Goal: Navigation & Orientation: Find specific page/section

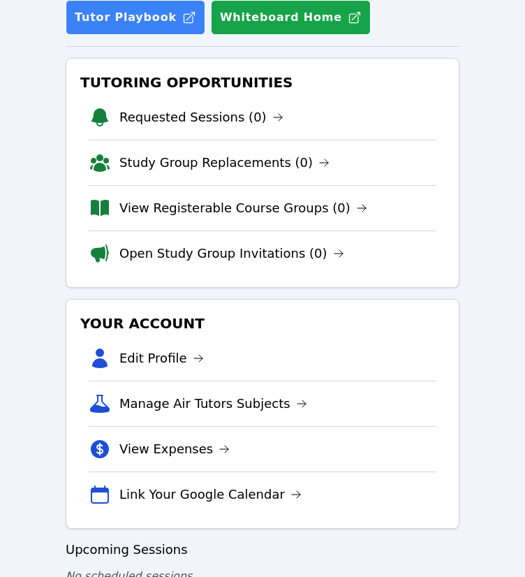
scroll to position [198, 0]
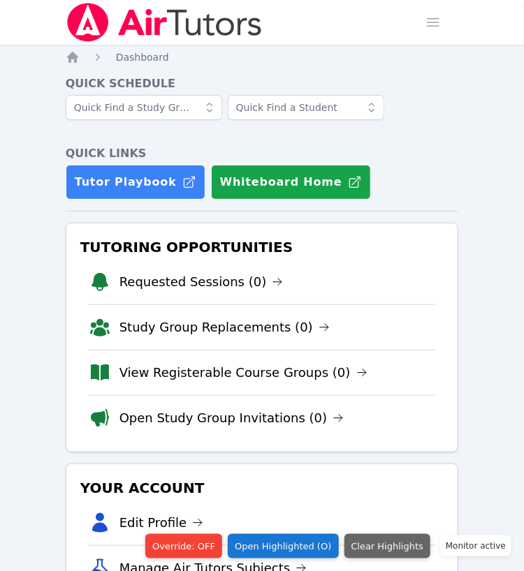
click at [432, 69] on div "Home Dashboard Quick Schedule Quick Links Tutor Playbook Whiteboard Home Tutori…" at bounding box center [262, 413] width 393 height 727
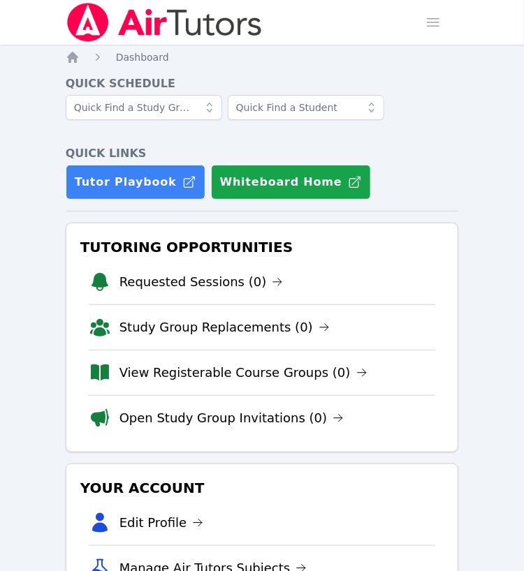
click at [473, 177] on div "Home Sessions Study Groups Students Messages Open user menu KeAndrea Baldwin Op…" at bounding box center [262, 388] width 524 height 777
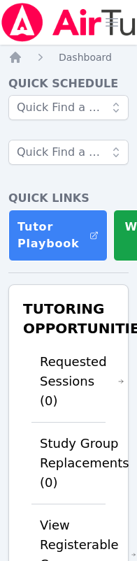
drag, startPoint x: 121, startPoint y: 68, endPoint x: 145, endPoint y: 39, distance: 37.7
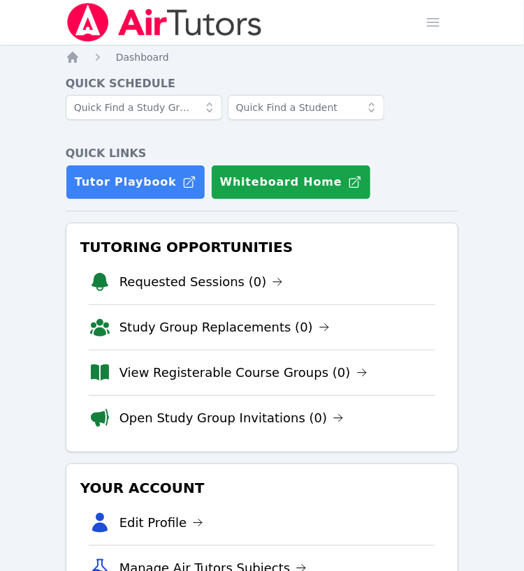
scroll to position [70, 0]
click at [439, 132] on div at bounding box center [262, 114] width 393 height 39
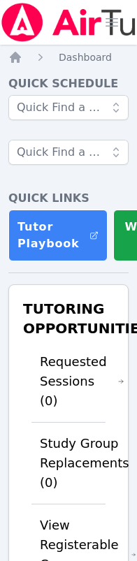
click at [124, 190] on h4 "Quick Links" at bounding box center [68, 198] width 120 height 17
drag, startPoint x: 84, startPoint y: 369, endPoint x: 123, endPoint y: 279, distance: 97.6
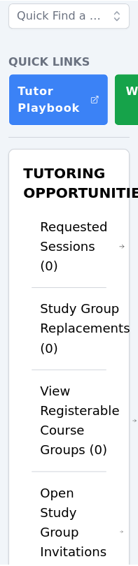
scroll to position [140, 0]
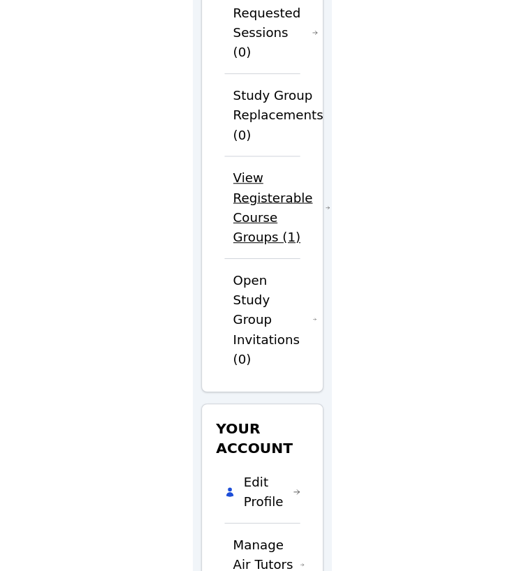
scroll to position [198, 0]
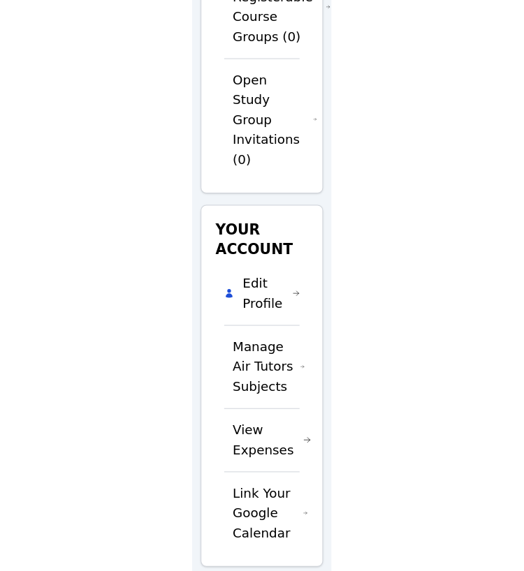
scroll to position [204, 0]
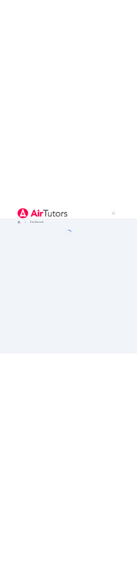
scroll to position [204, 0]
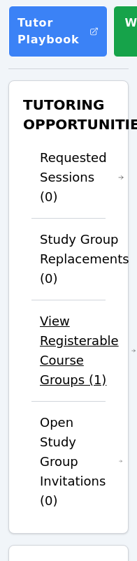
click at [80, 374] on link "View Registerable Course Groups (1)" at bounding box center [88, 351] width 96 height 78
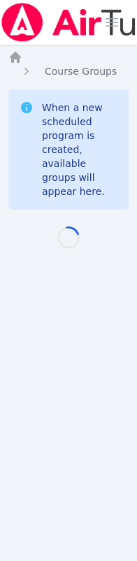
scroll to position [10, 0]
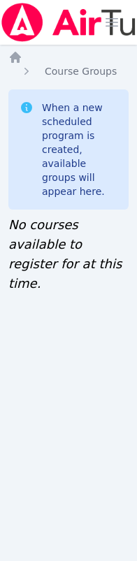
scroll to position [204, 0]
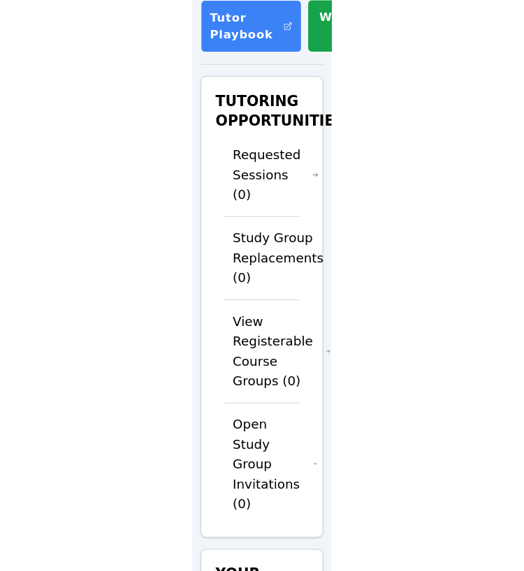
scroll to position [204, 0]
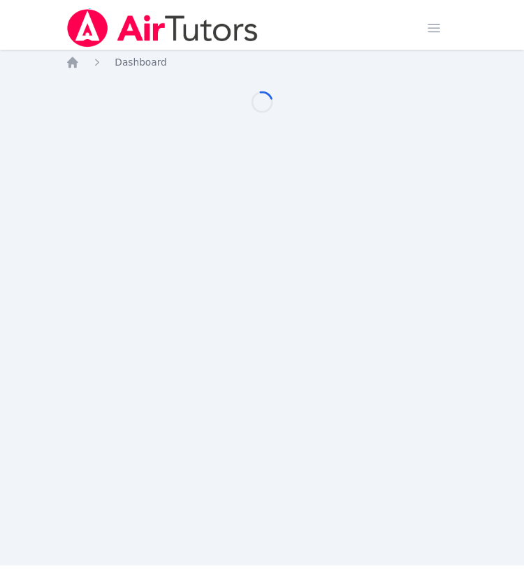
scroll to position [204, 0]
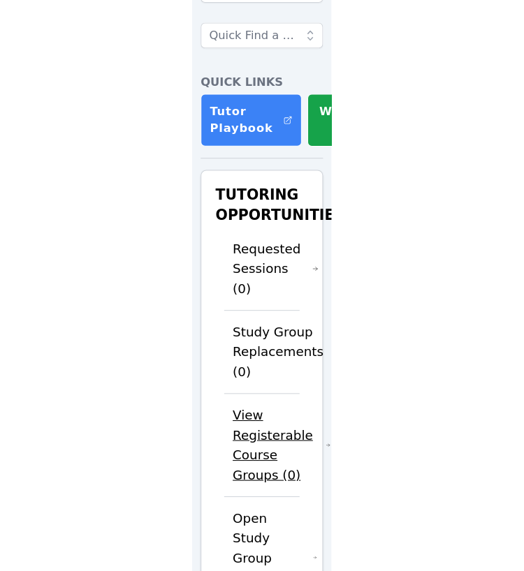
scroll to position [140, 0]
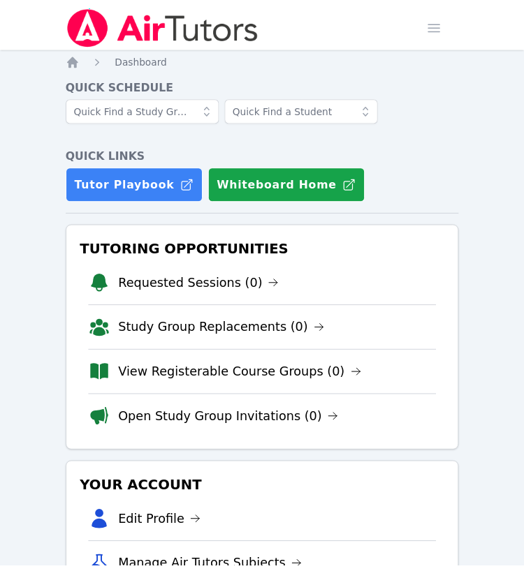
scroll to position [140, 0]
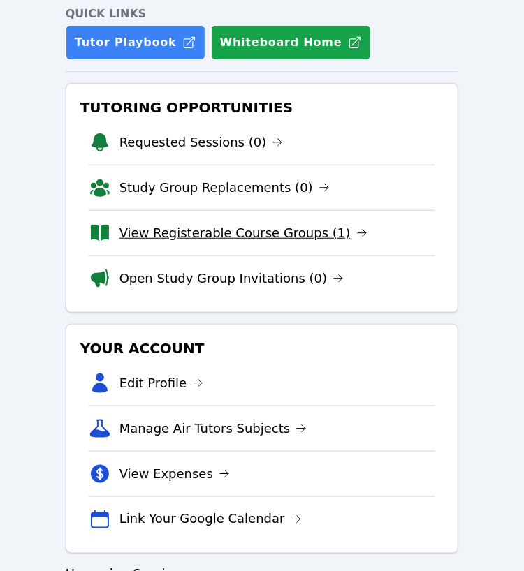
click at [302, 225] on link "View Registerable Course Groups (1)" at bounding box center [243, 234] width 248 height 20
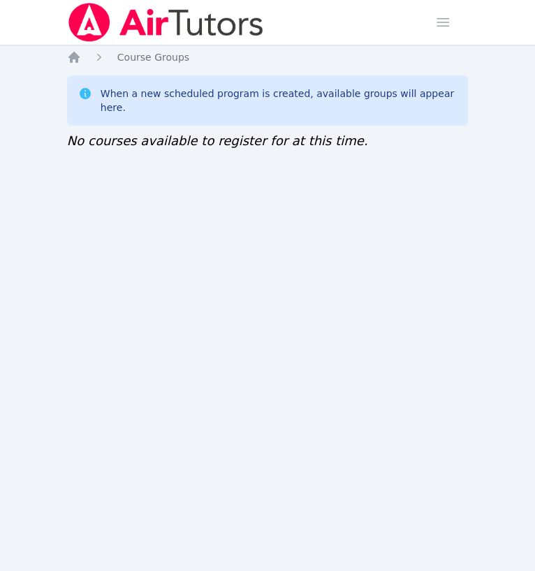
click at [108, 24] on img at bounding box center [166, 22] width 198 height 39
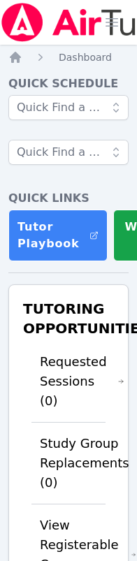
click at [110, 177] on div at bounding box center [68, 137] width 120 height 84
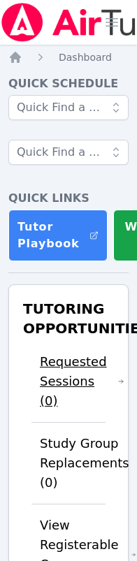
click at [110, 402] on link "Requested Sessions (0)" at bounding box center [82, 381] width 84 height 59
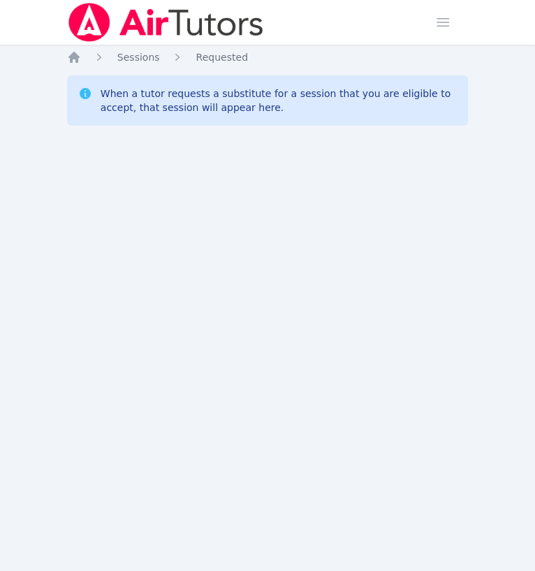
click at [147, 23] on img at bounding box center [166, 22] width 198 height 39
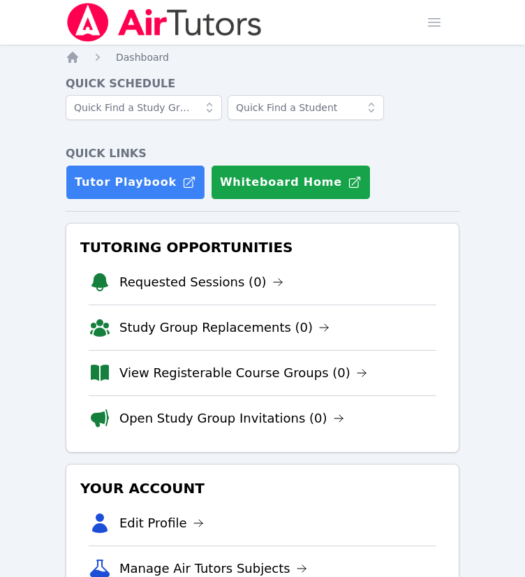
scroll to position [198, 0]
